Goal: Task Accomplishment & Management: Use online tool/utility

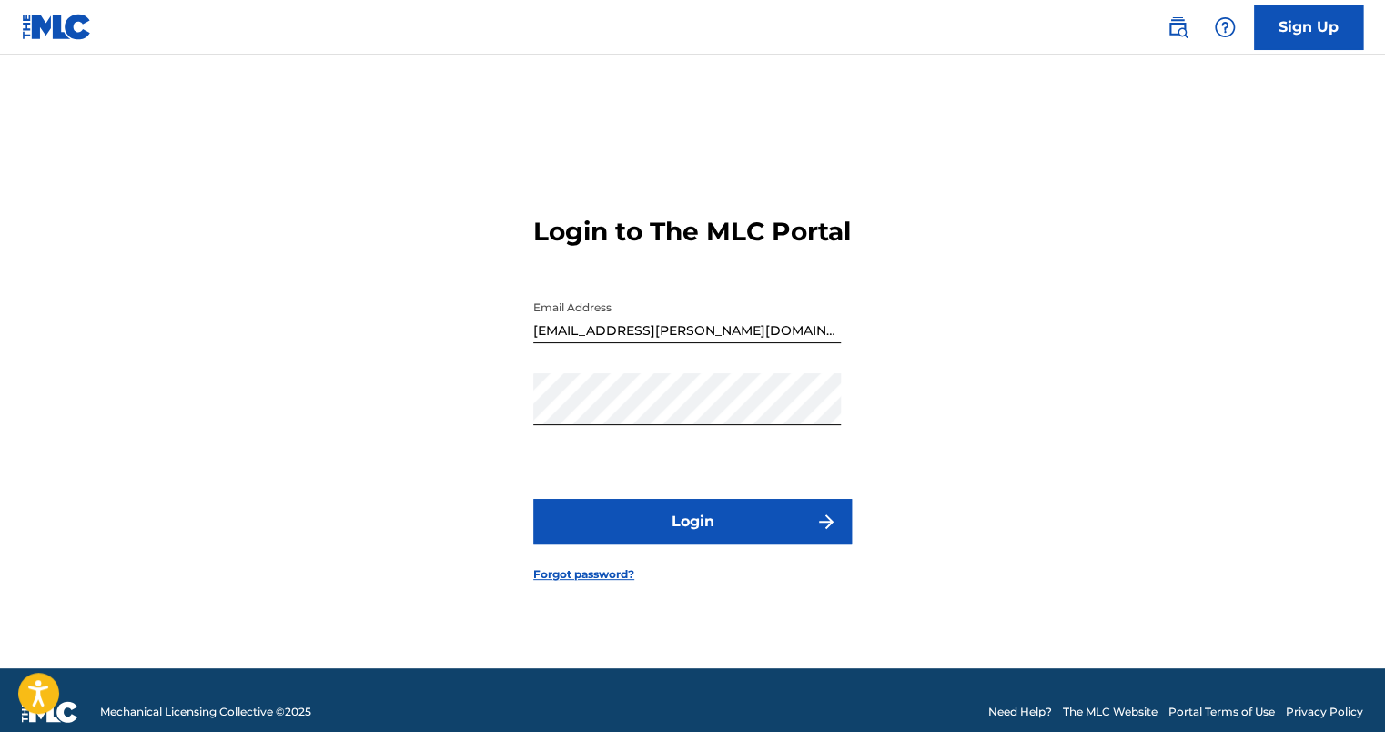
click at [704, 532] on button "Login" at bounding box center [692, 522] width 319 height 46
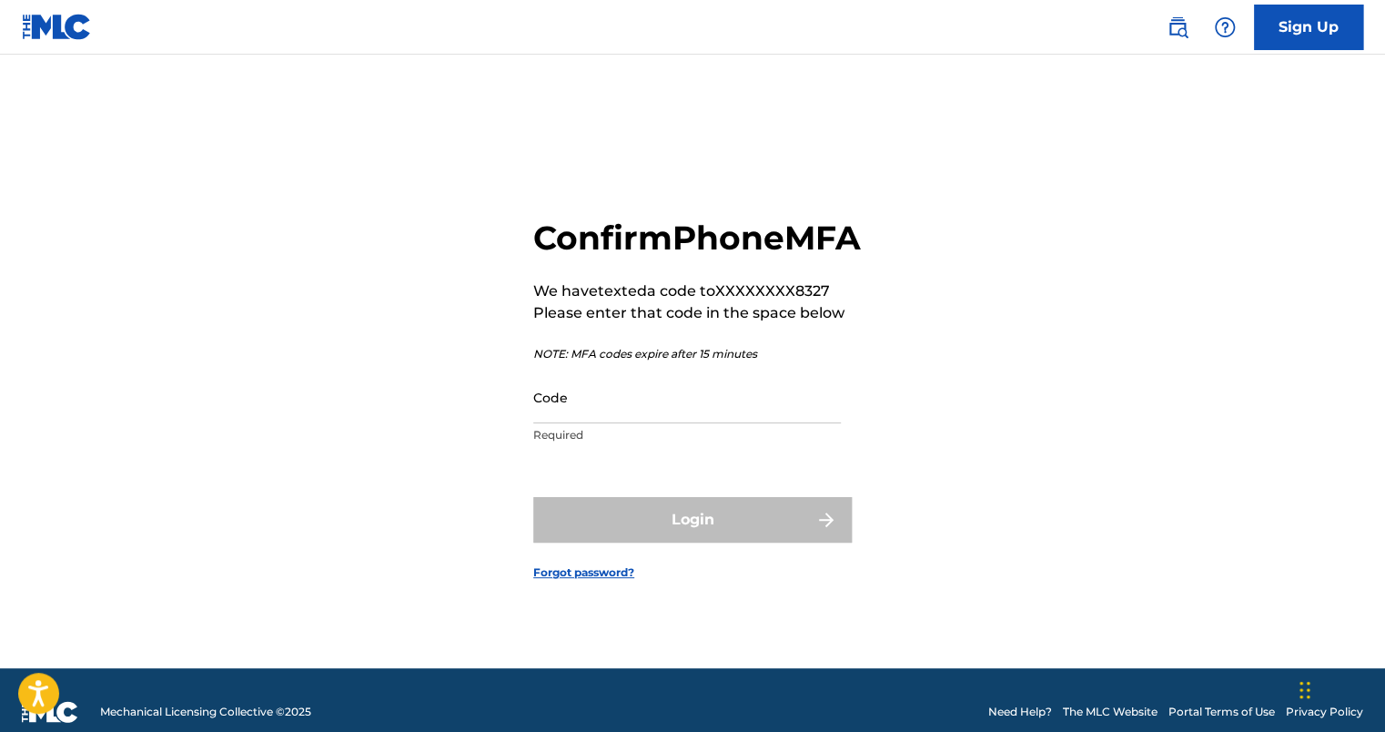
click at [604, 423] on input "Code" at bounding box center [687, 397] width 308 height 52
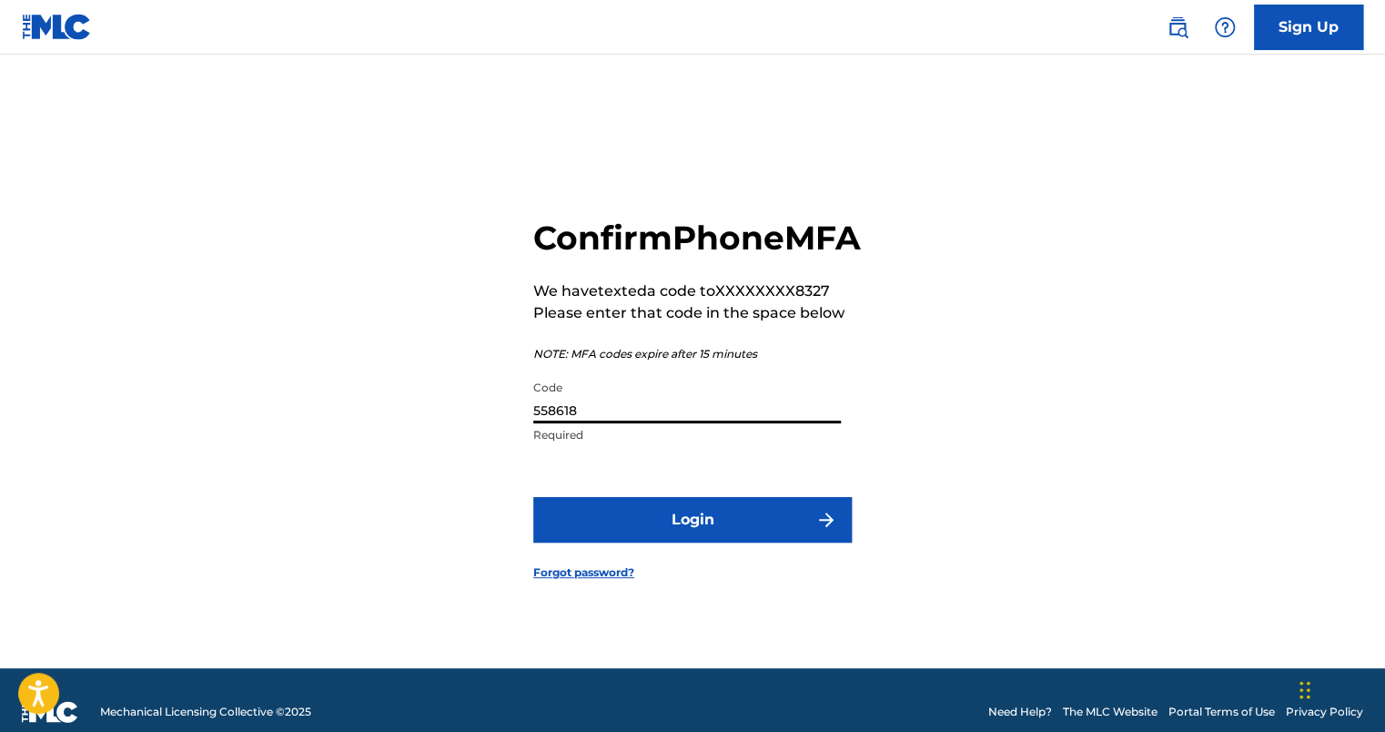
type input "558618"
click at [533, 497] on button "Login" at bounding box center [692, 520] width 319 height 46
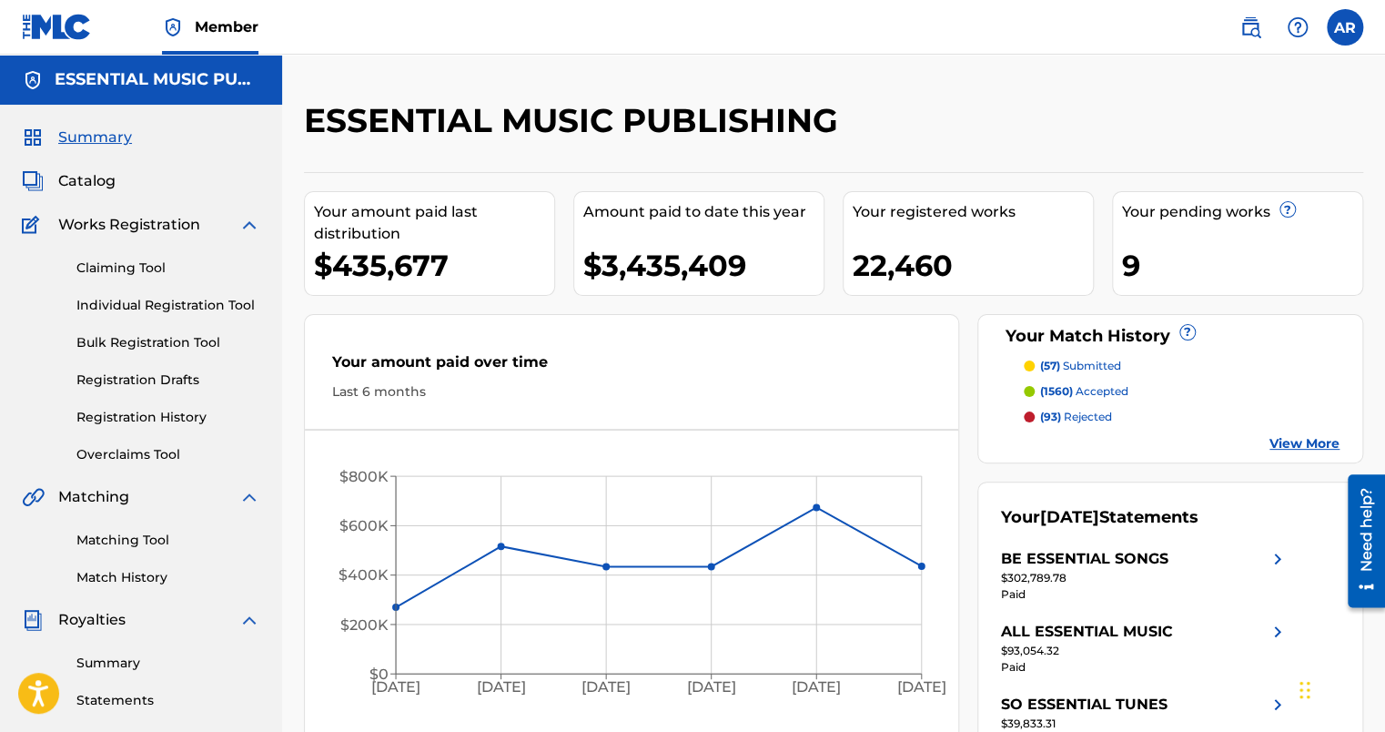
click at [133, 265] on link "Claiming Tool" at bounding box center [168, 267] width 184 height 19
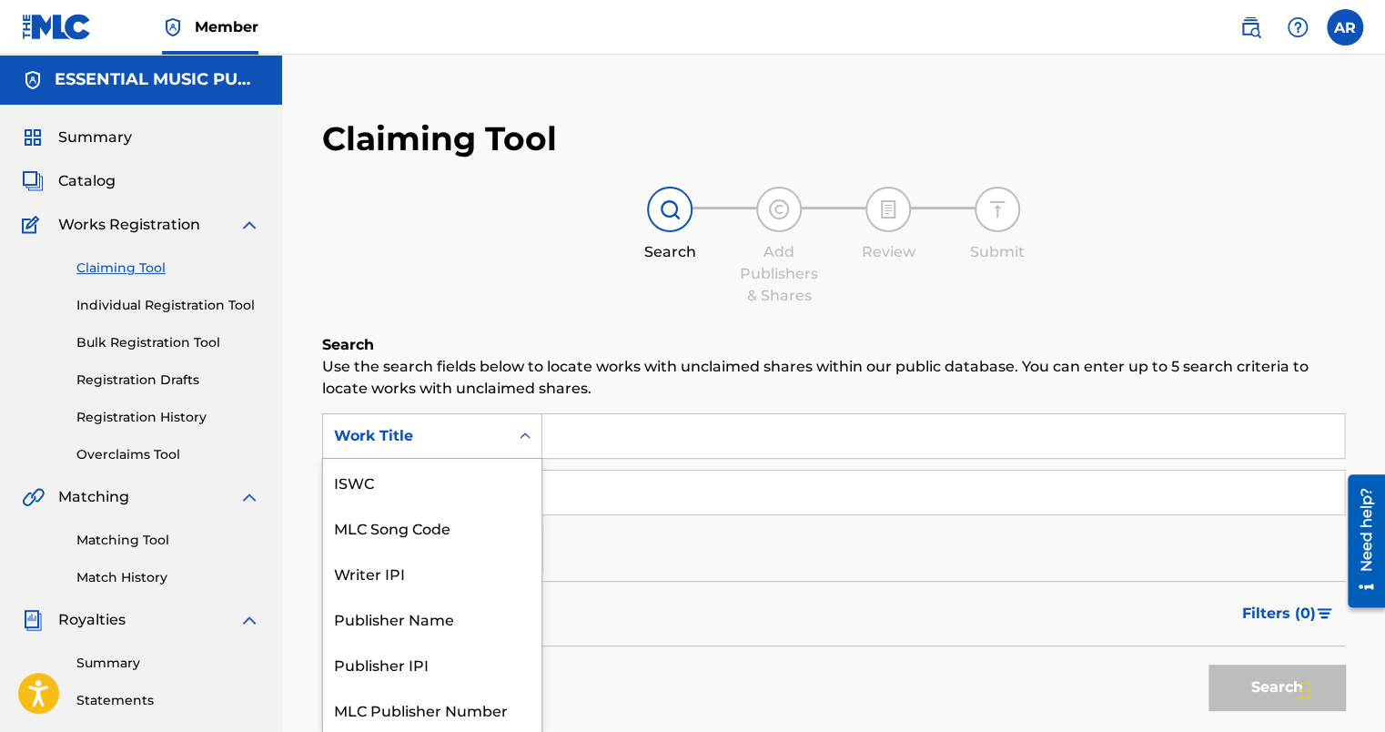
click at [397, 448] on div "Work Title" at bounding box center [416, 436] width 186 height 35
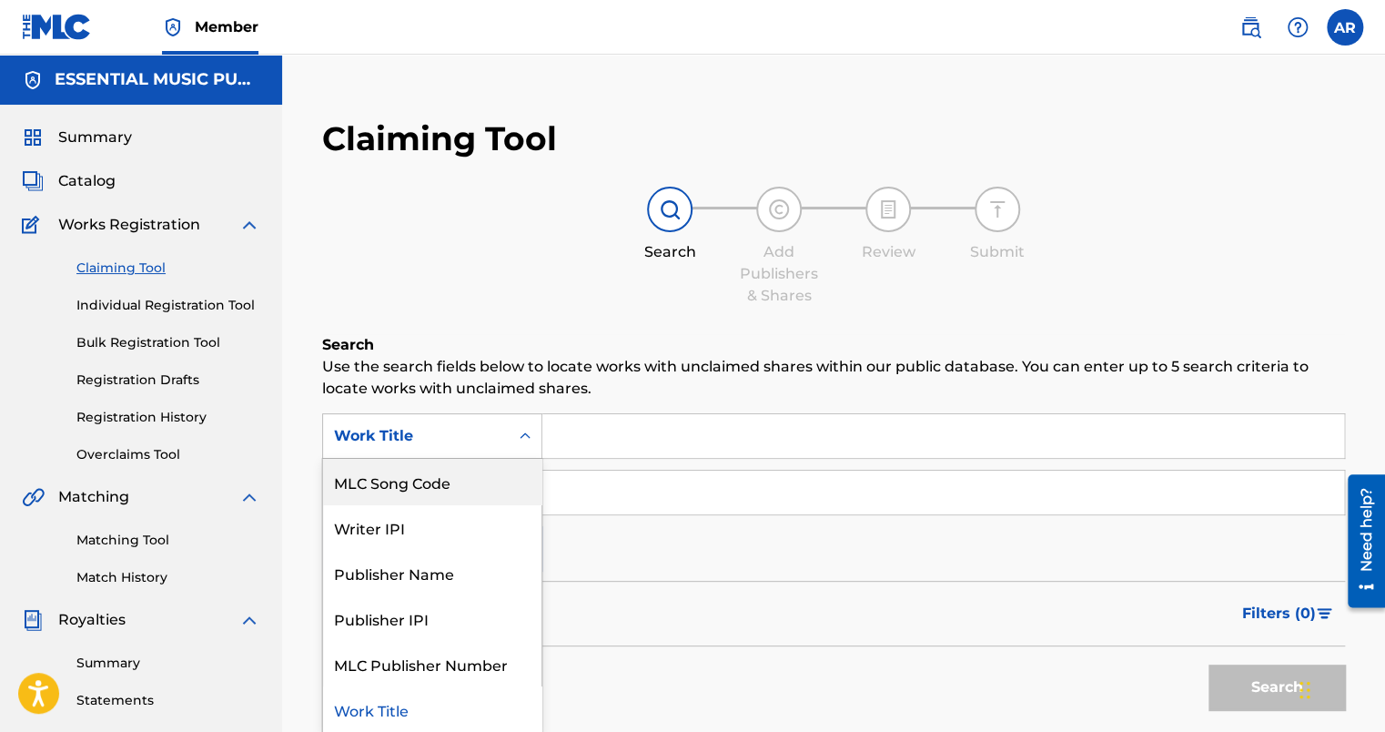
click at [509, 298] on div "Search Add Publishers & Shares Review Submit" at bounding box center [833, 247] width 1023 height 120
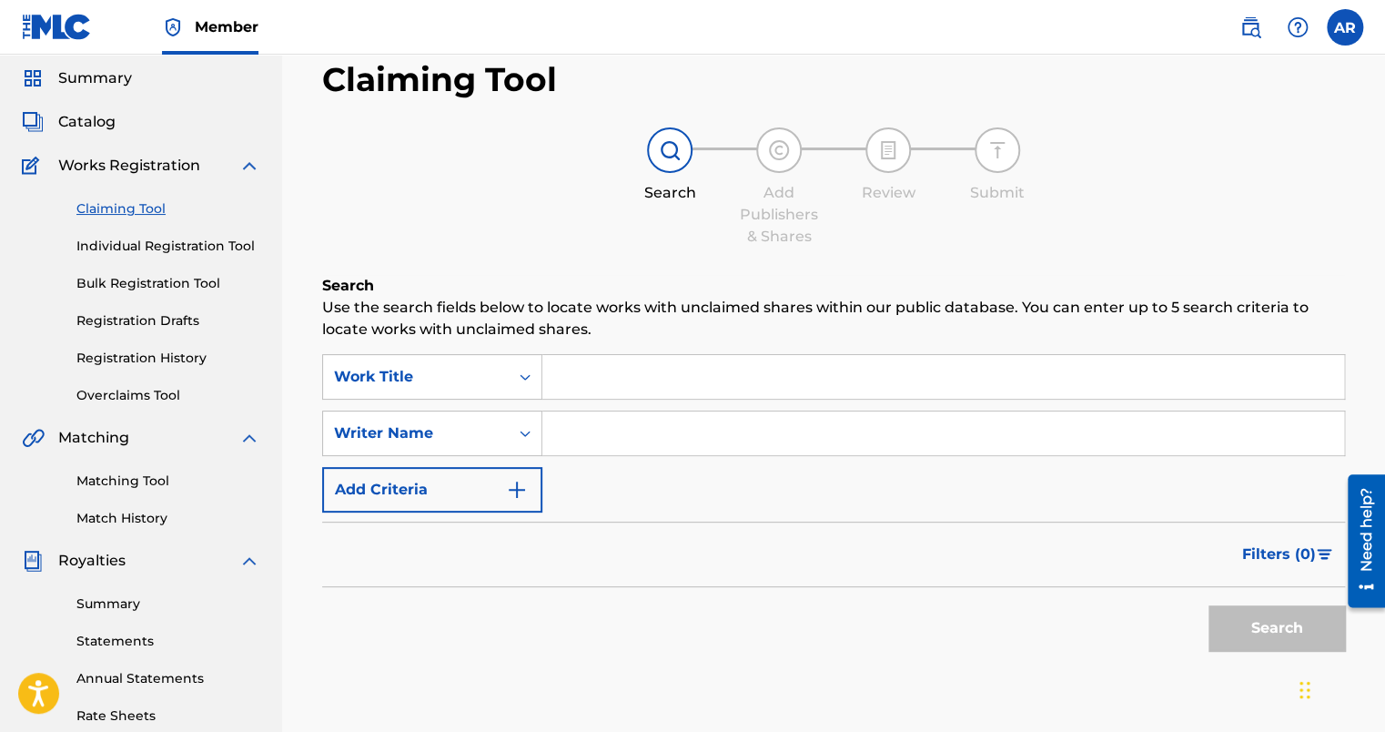
scroll to position [91, 0]
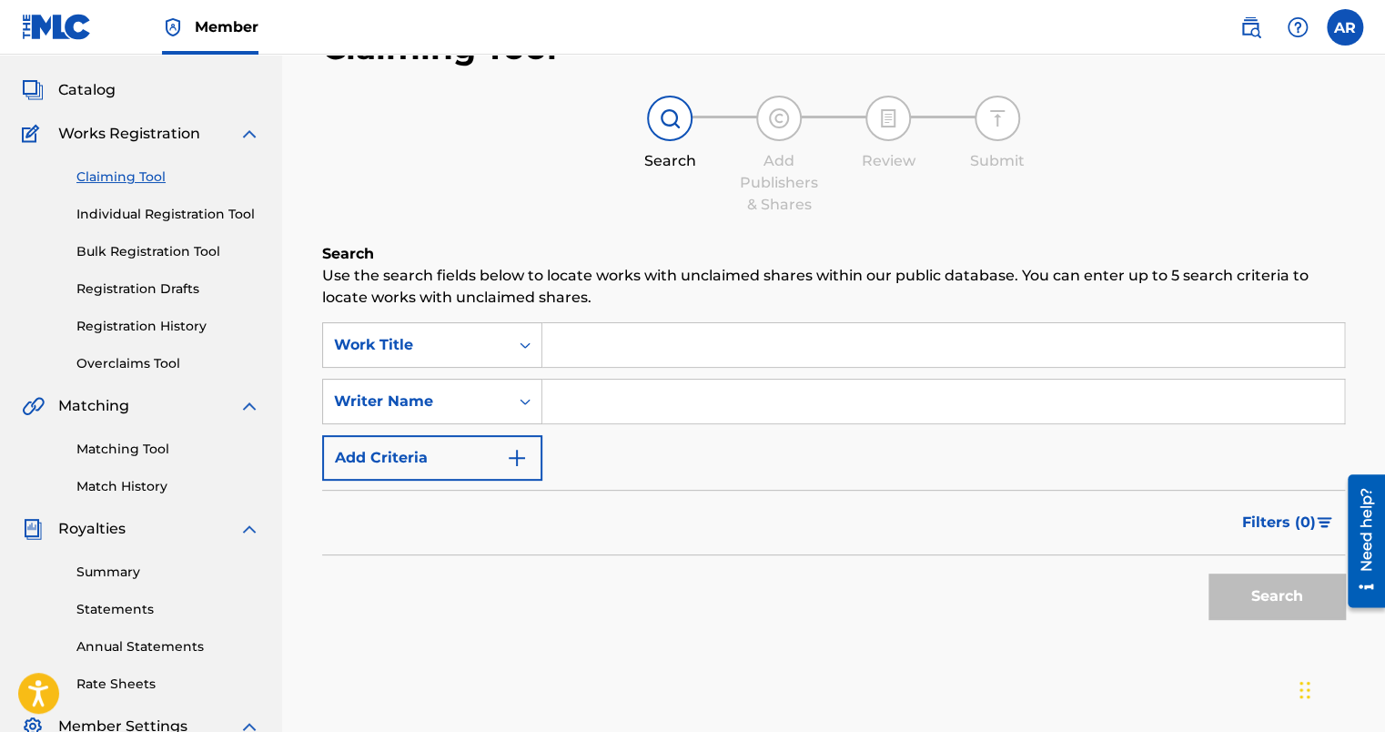
drag, startPoint x: 137, startPoint y: 435, endPoint x: 131, endPoint y: 444, distance: 11.1
click at [137, 436] on div "Matching Tool Match History" at bounding box center [141, 456] width 238 height 79
click at [127, 446] on link "Matching Tool" at bounding box center [168, 449] width 184 height 19
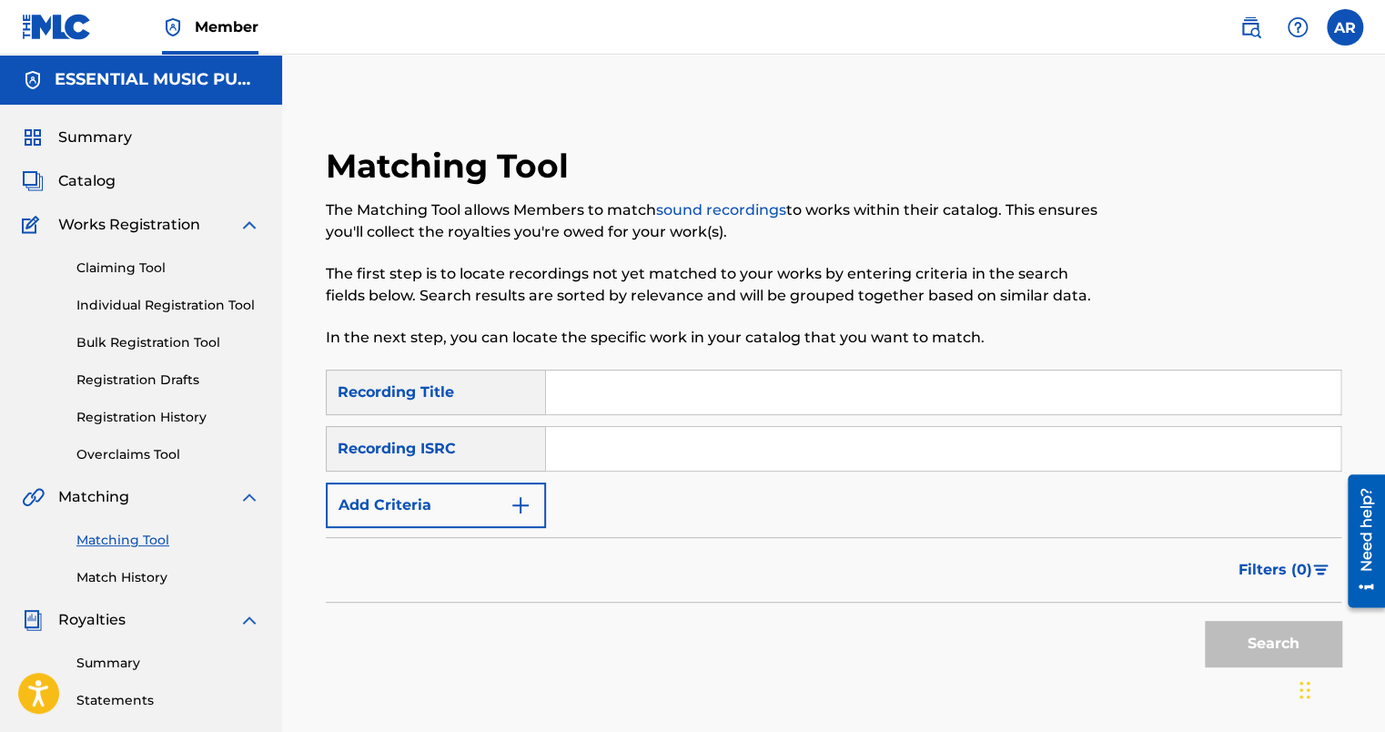
click at [588, 395] on input "Search Form" at bounding box center [943, 392] width 795 height 44
click at [397, 456] on div "Recording ISRC" at bounding box center [436, 449] width 220 height 46
click at [446, 449] on div "Recording ISRC" at bounding box center [436, 449] width 220 height 46
click at [456, 507] on button "Add Criteria" at bounding box center [436, 505] width 220 height 46
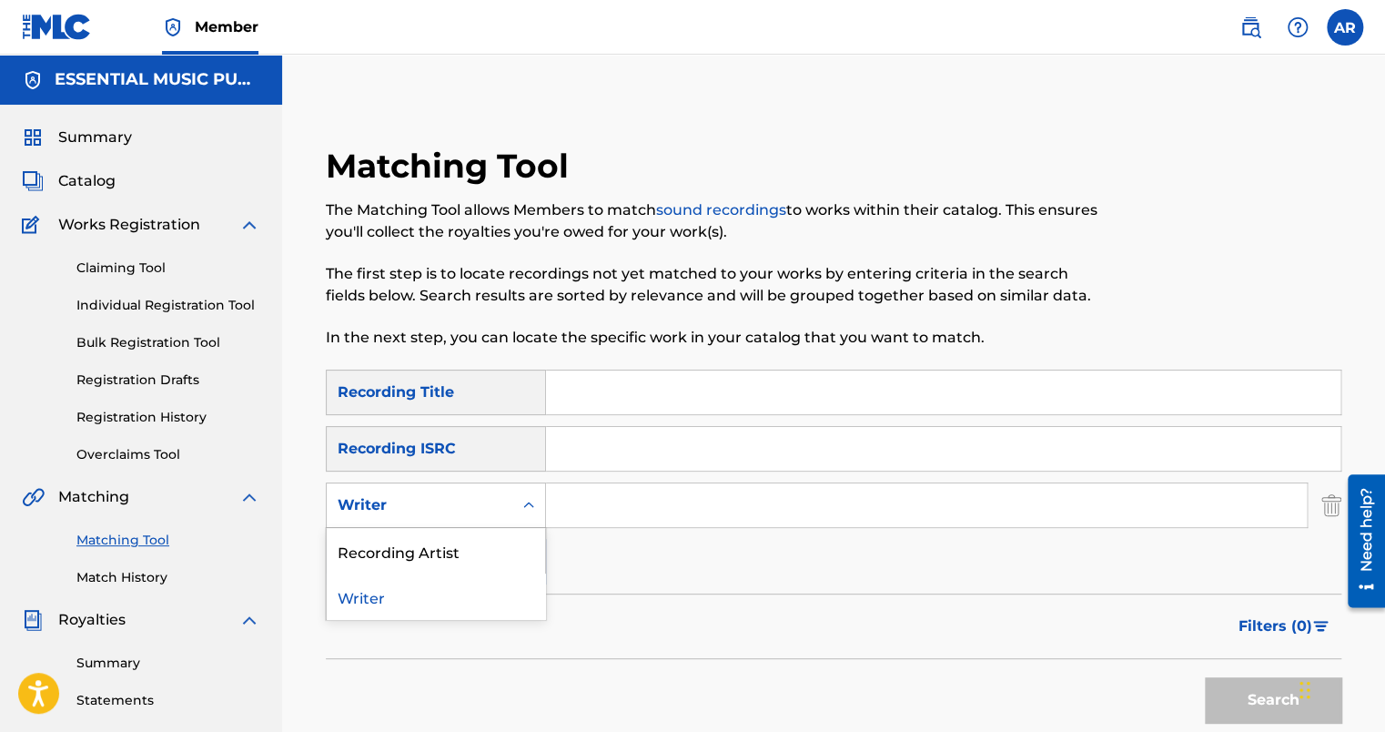
click at [477, 502] on div "Writer" at bounding box center [420, 505] width 164 height 22
click at [442, 552] on div "Recording Artist" at bounding box center [436, 551] width 218 height 46
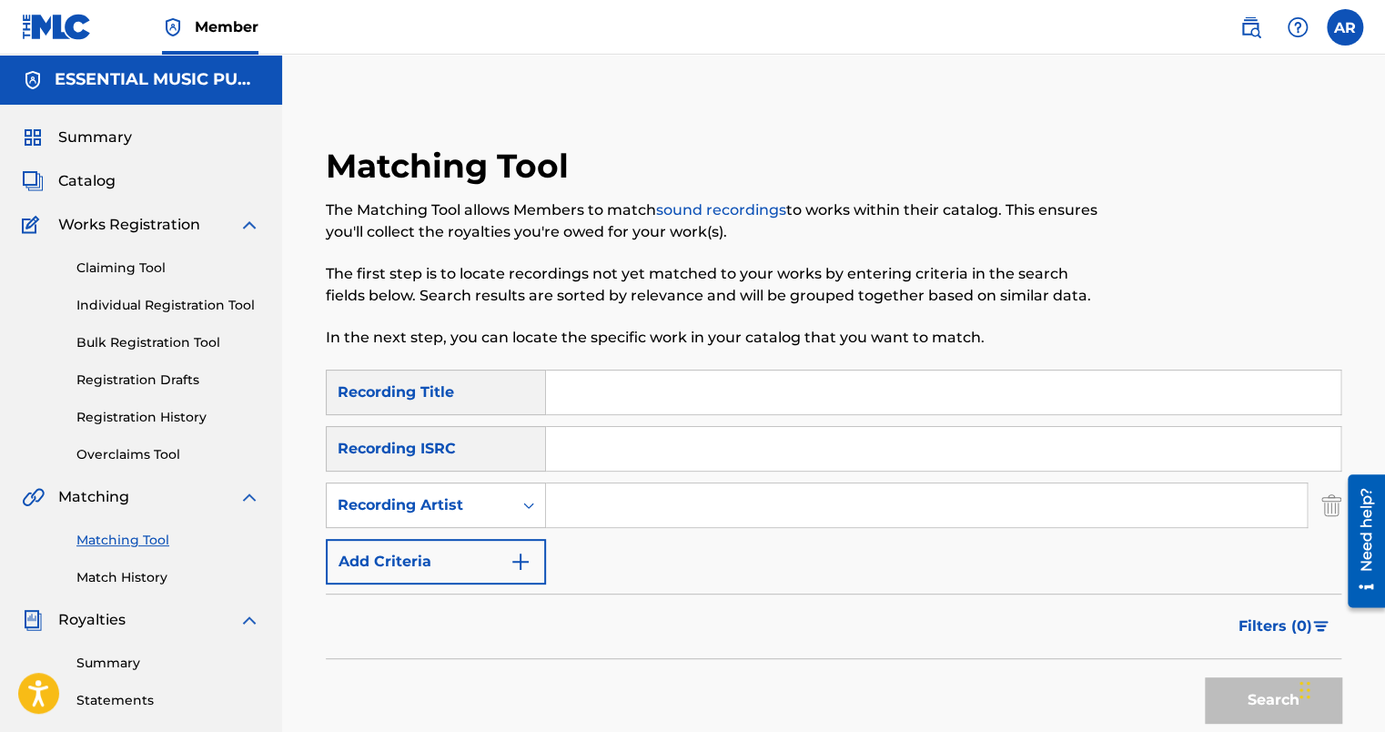
click at [575, 506] on input "Search Form" at bounding box center [926, 505] width 761 height 44
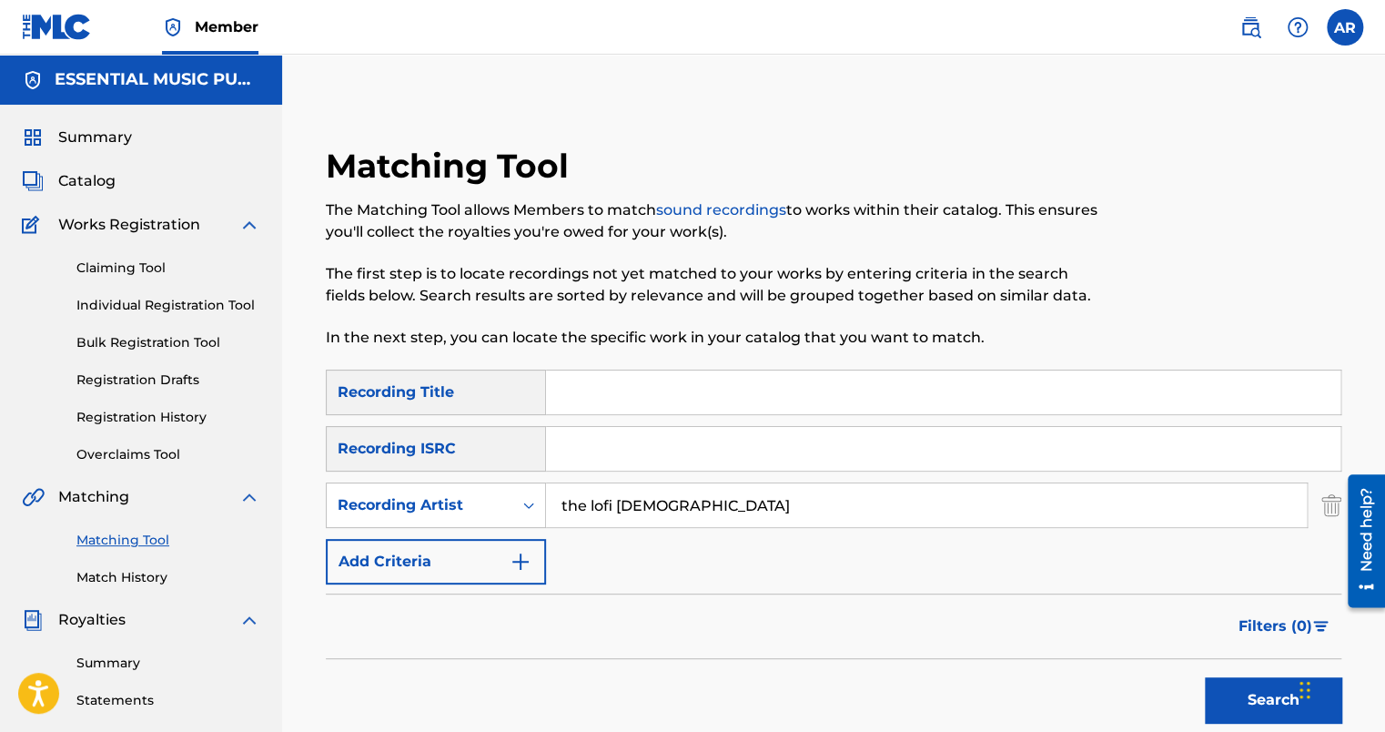
type input "the lofi [DEMOGRAPHIC_DATA]"
click at [1205, 677] on button "Search" at bounding box center [1273, 700] width 137 height 46
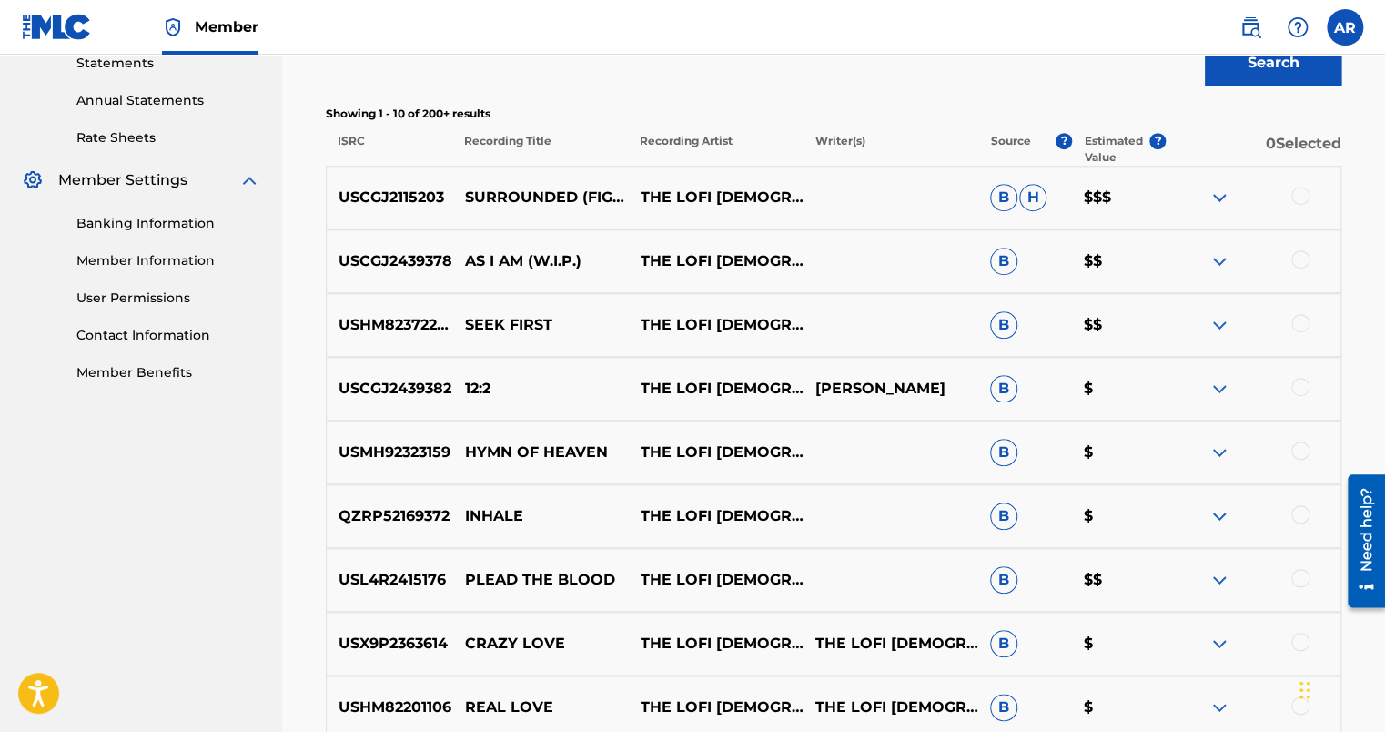
scroll to position [364, 0]
